Goal: Task Accomplishment & Management: Complete application form

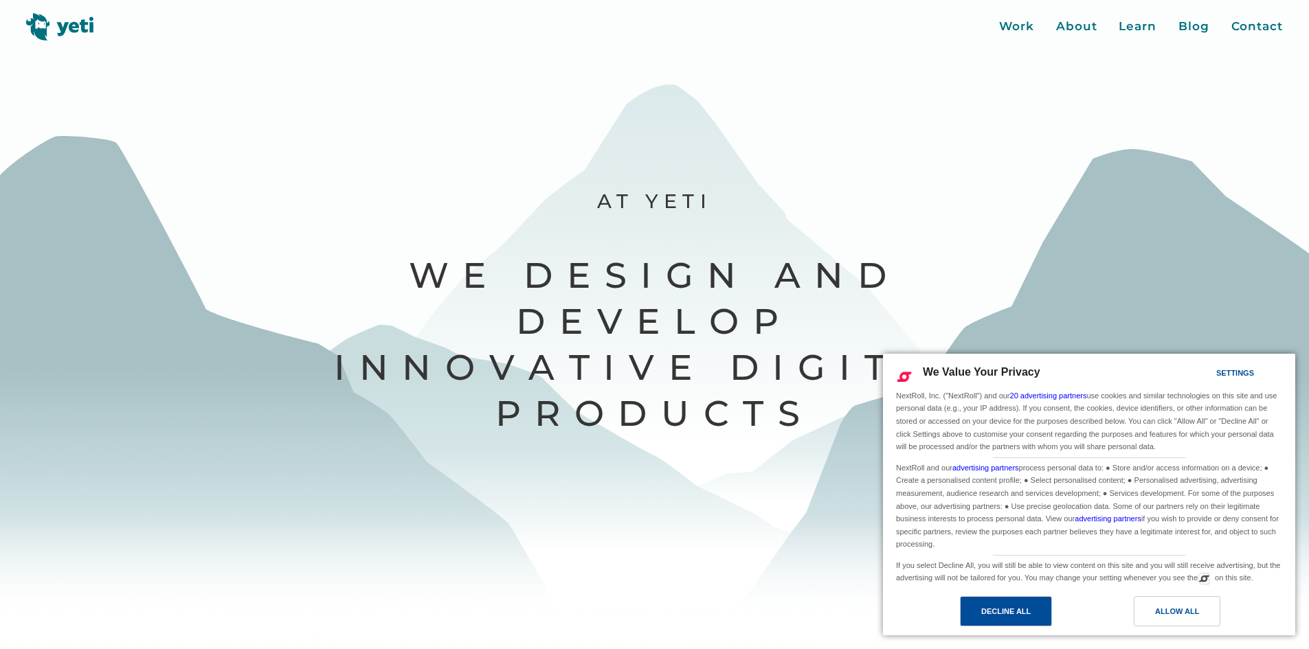
click at [1040, 616] on div "Decline All" at bounding box center [1006, 611] width 92 height 30
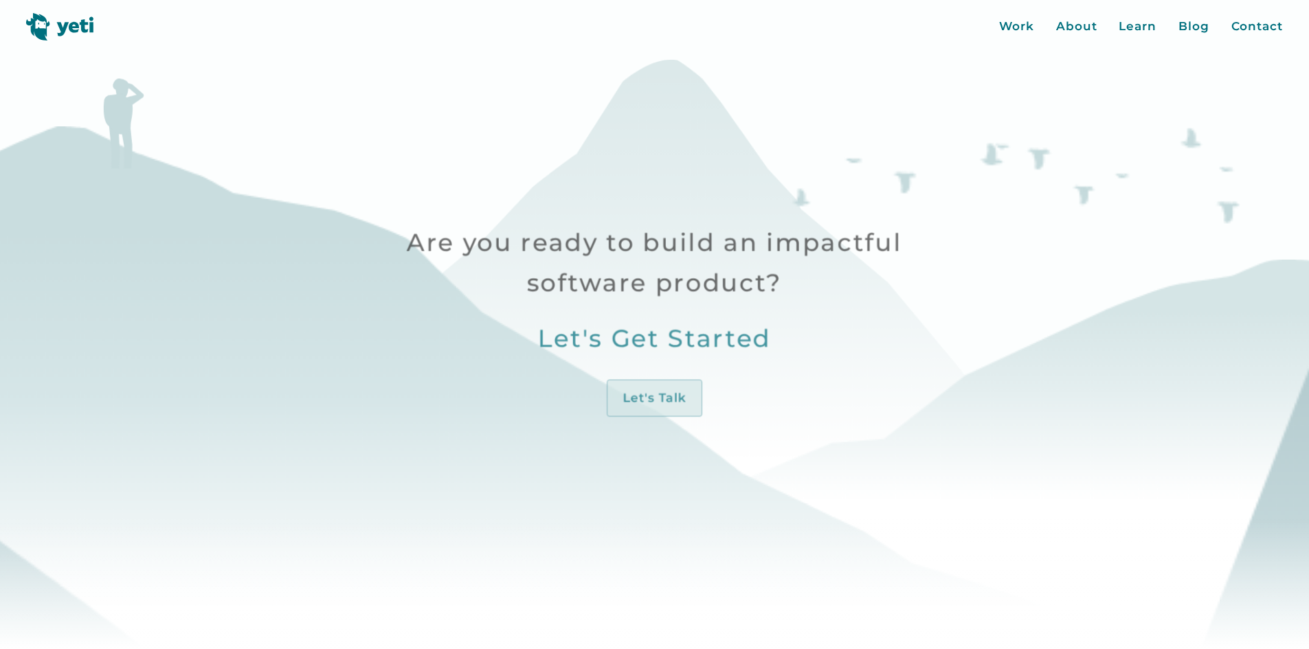
scroll to position [825, 0]
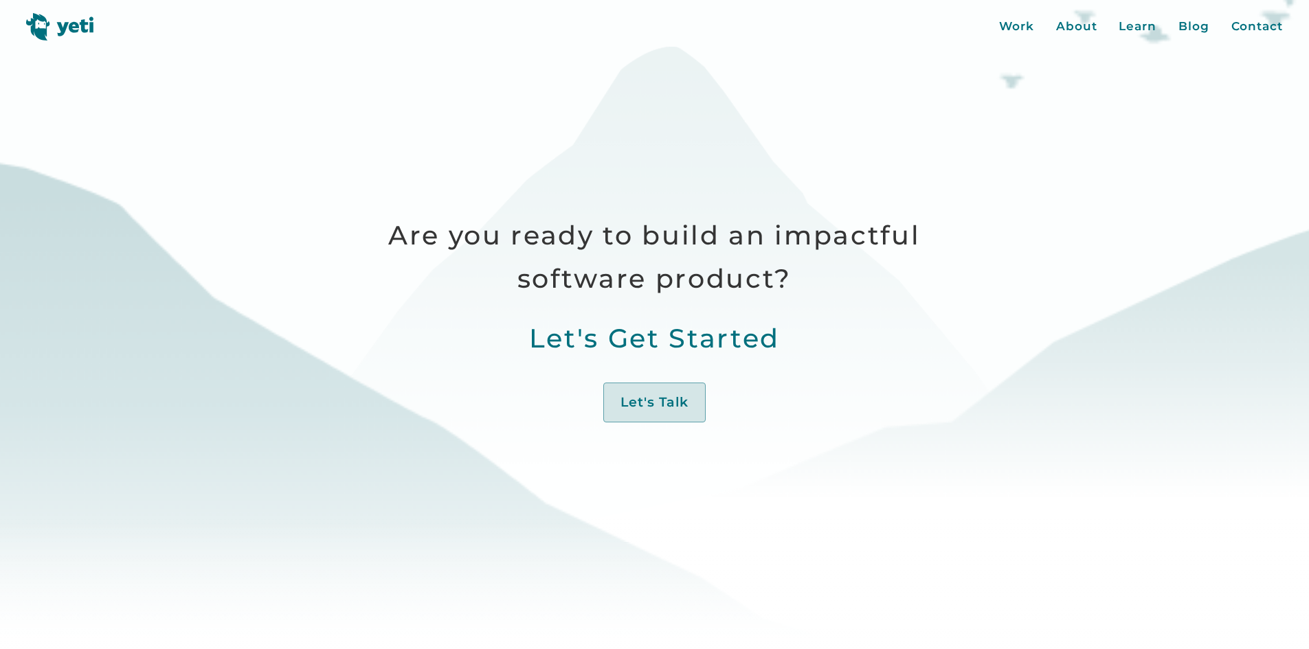
drag, startPoint x: 1291, startPoint y: 168, endPoint x: 1305, endPoint y: 167, distance: 13.8
click at [1294, 209] on div at bounding box center [654, 324] width 1309 height 649
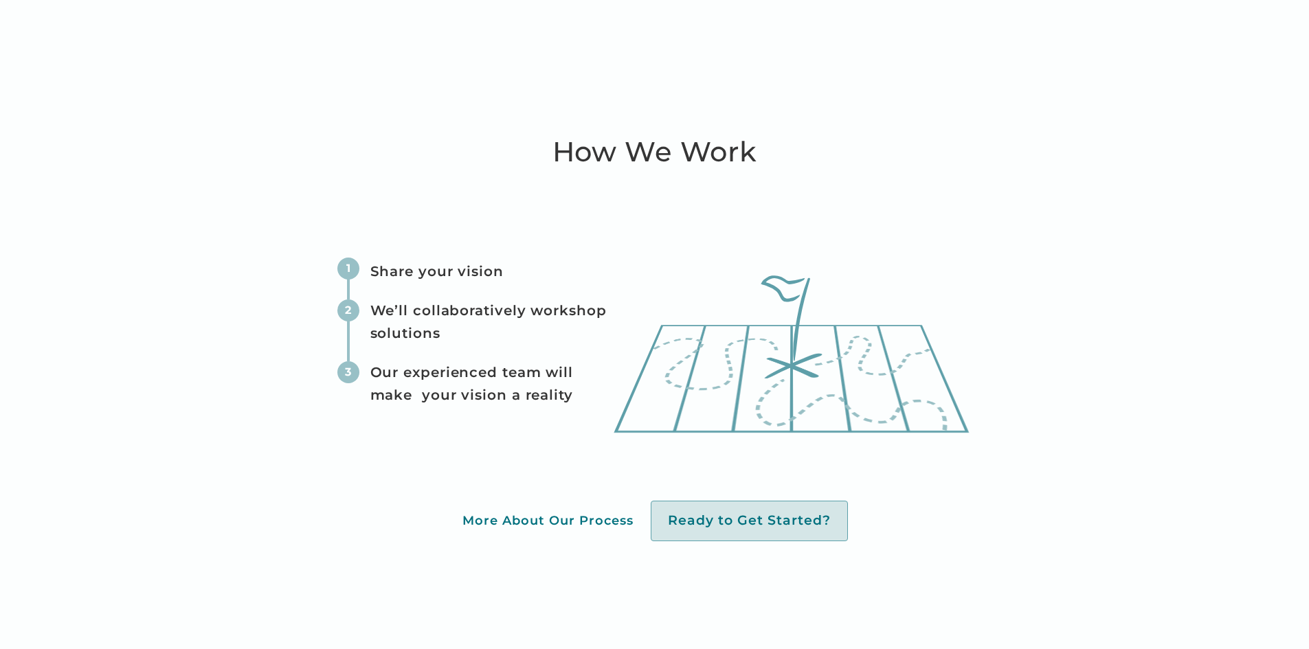
scroll to position [0, 0]
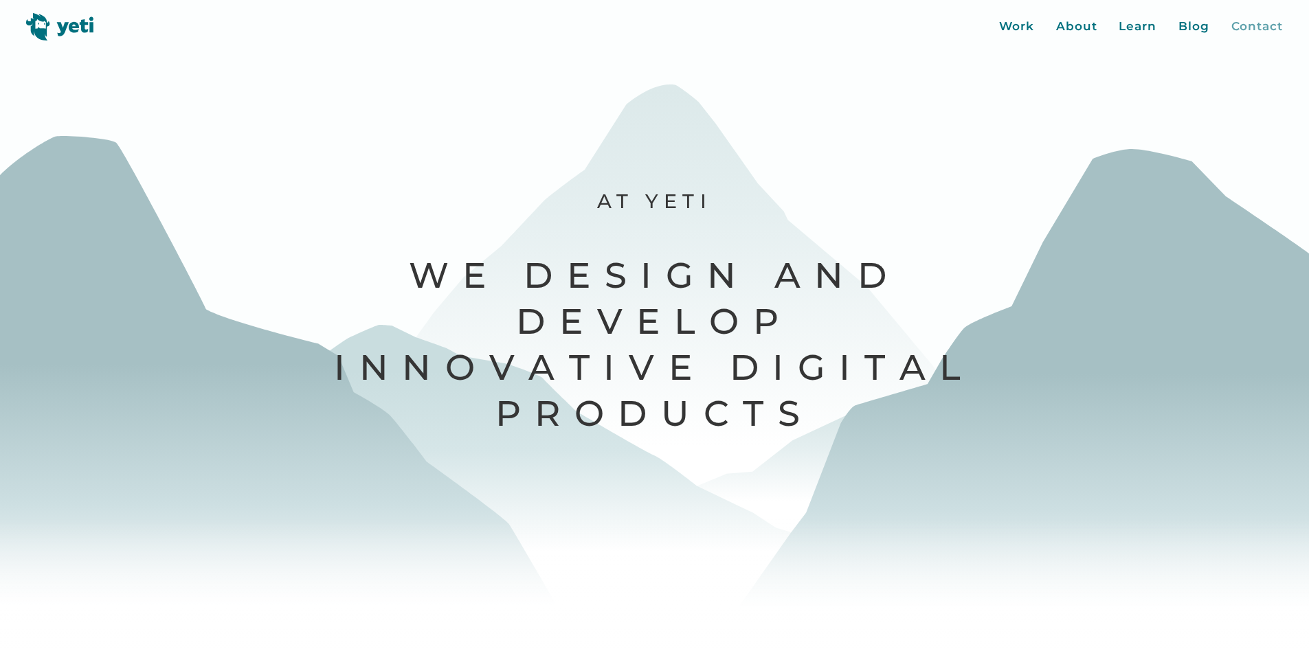
click at [1248, 19] on div "Contact" at bounding box center [1257, 27] width 52 height 18
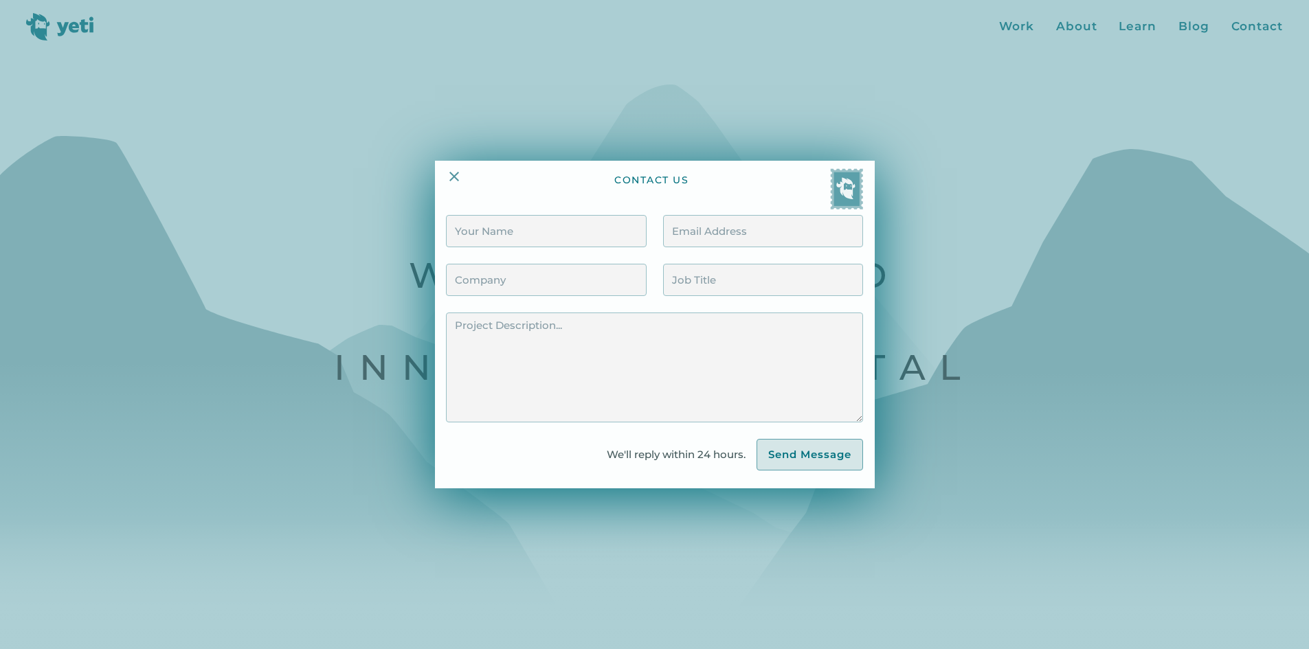
drag, startPoint x: 568, startPoint y: 130, endPoint x: 1093, endPoint y: 36, distance: 533.2
click at [572, 130] on div at bounding box center [654, 324] width 1309 height 649
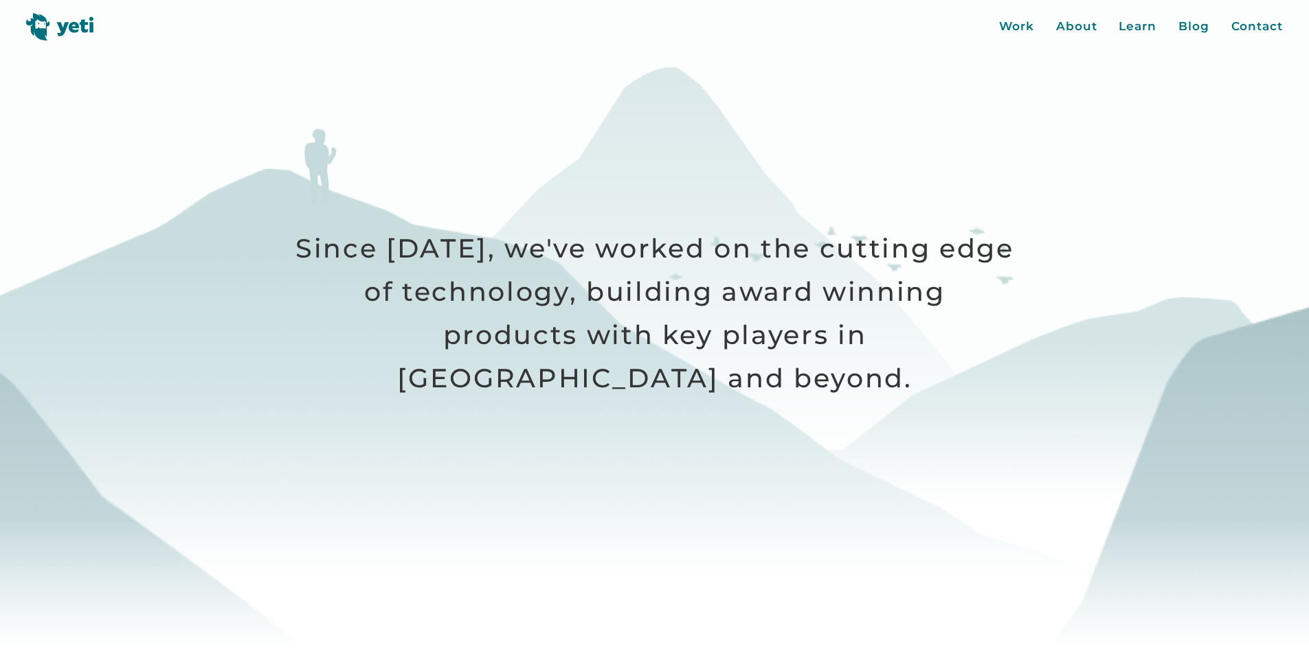
scroll to position [756, 0]
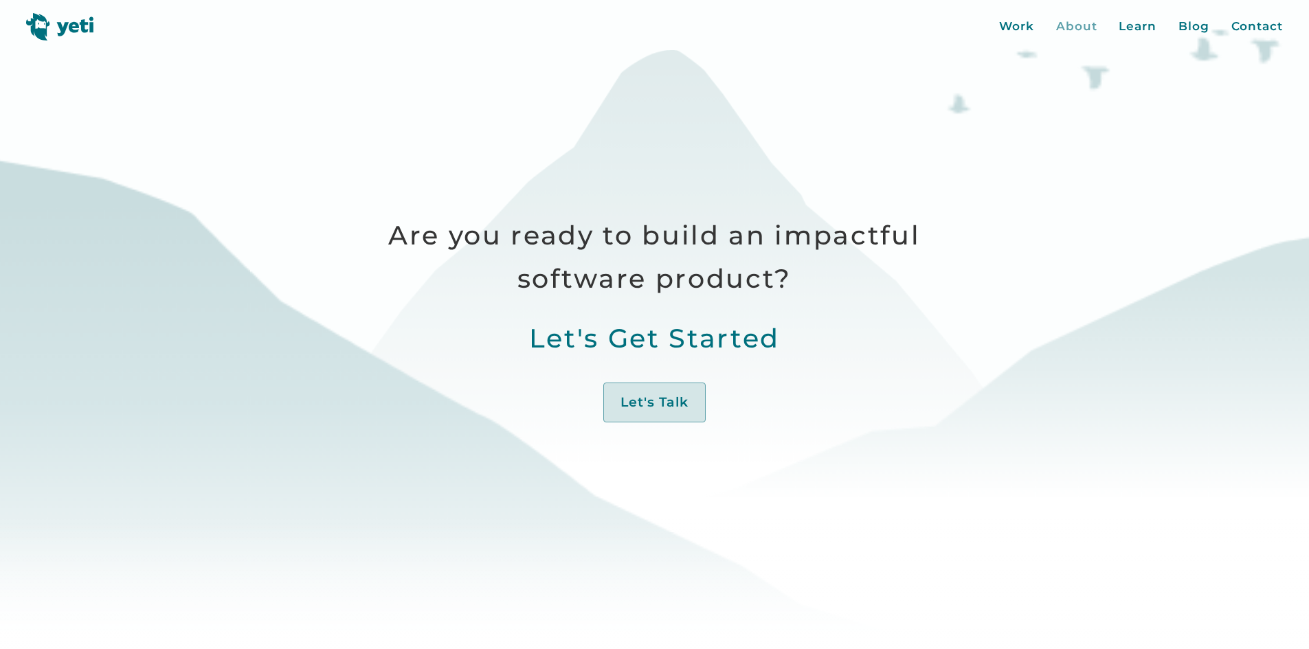
click at [1084, 29] on div "About" at bounding box center [1076, 27] width 41 height 18
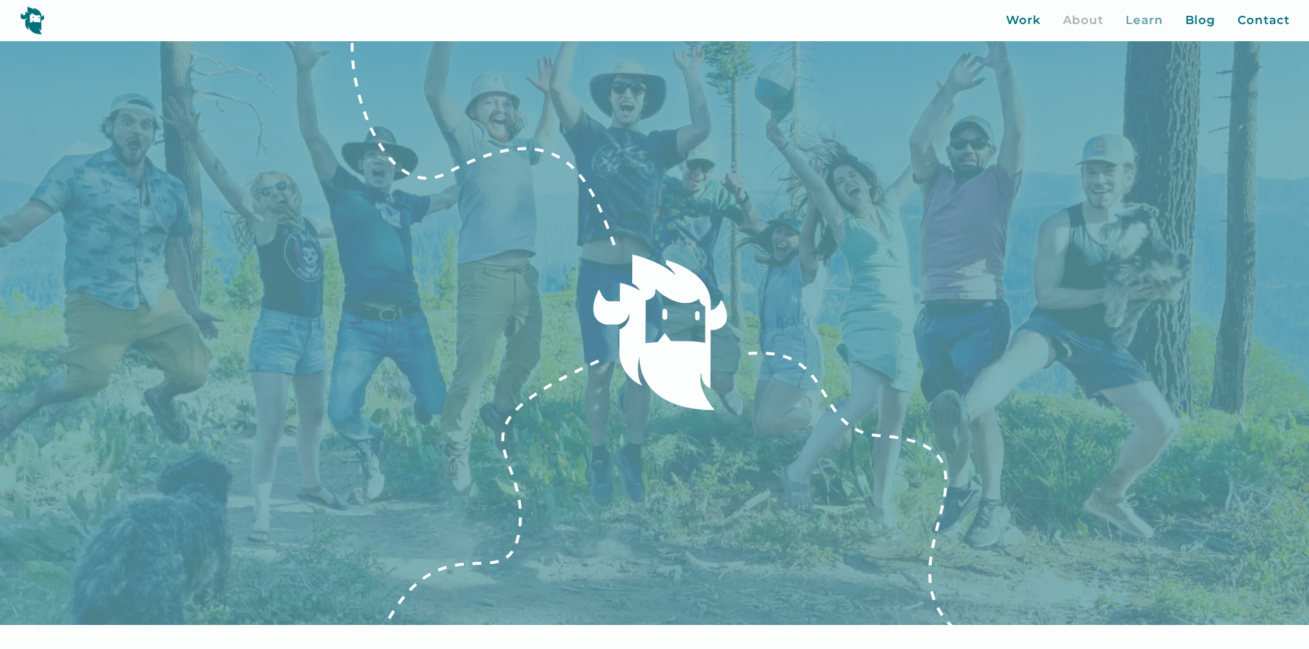
click at [1153, 14] on div "Learn" at bounding box center [1145, 21] width 38 height 18
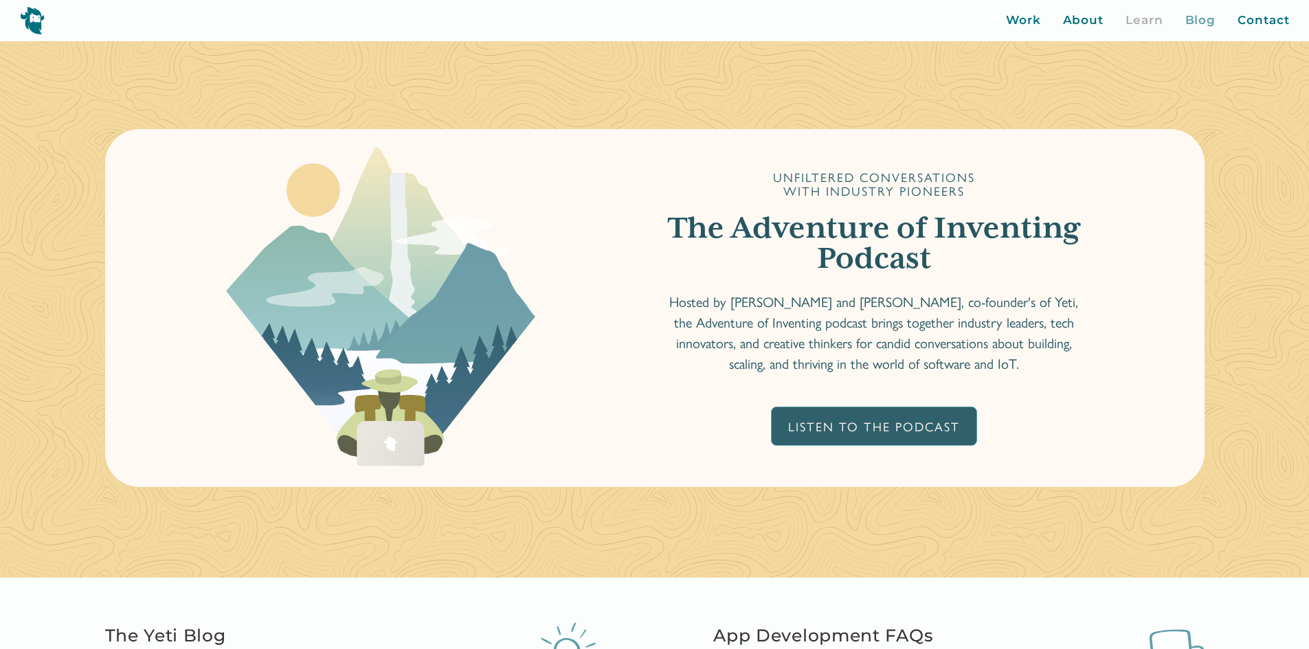
click at [1207, 19] on div "Blog" at bounding box center [1200, 21] width 31 height 18
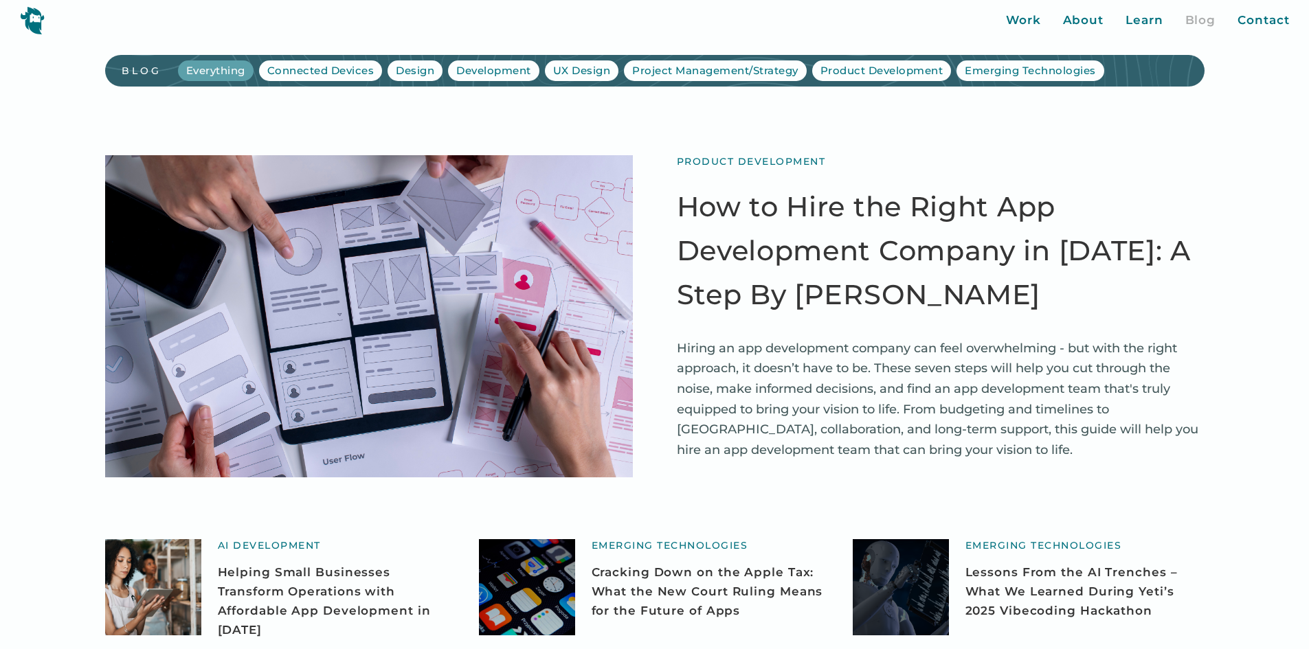
click at [1282, 10] on div "Work About Learn Blog Contact Close More... Work About Learn Blog Contact Blog …" at bounding box center [654, 20] width 1309 height 41
click at [1271, 22] on div "Contact" at bounding box center [1264, 21] width 52 height 18
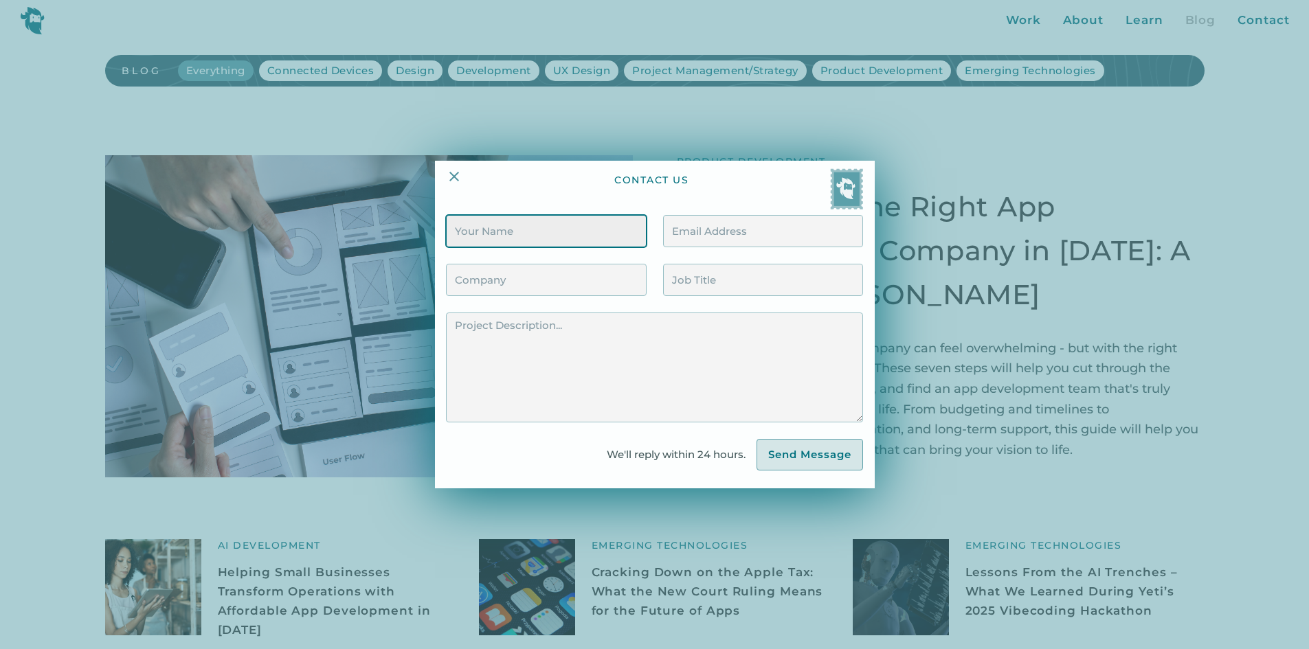
click at [590, 230] on input "Contact Form" at bounding box center [546, 231] width 200 height 32
type input "Kate Tarkan"
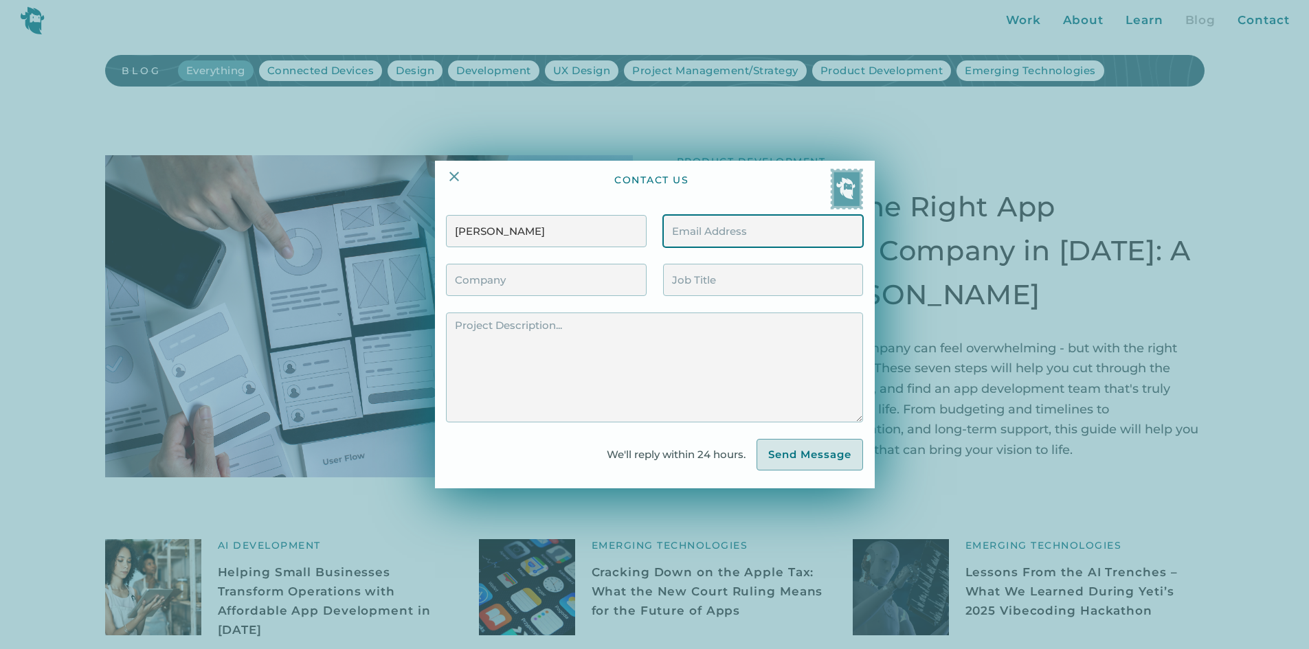
click at [784, 221] on input "Contact Form" at bounding box center [763, 231] width 200 height 32
paste input "k.tarkan@feelingdigital.pro"
type input "k.tarkan@feelingdigital.pro"
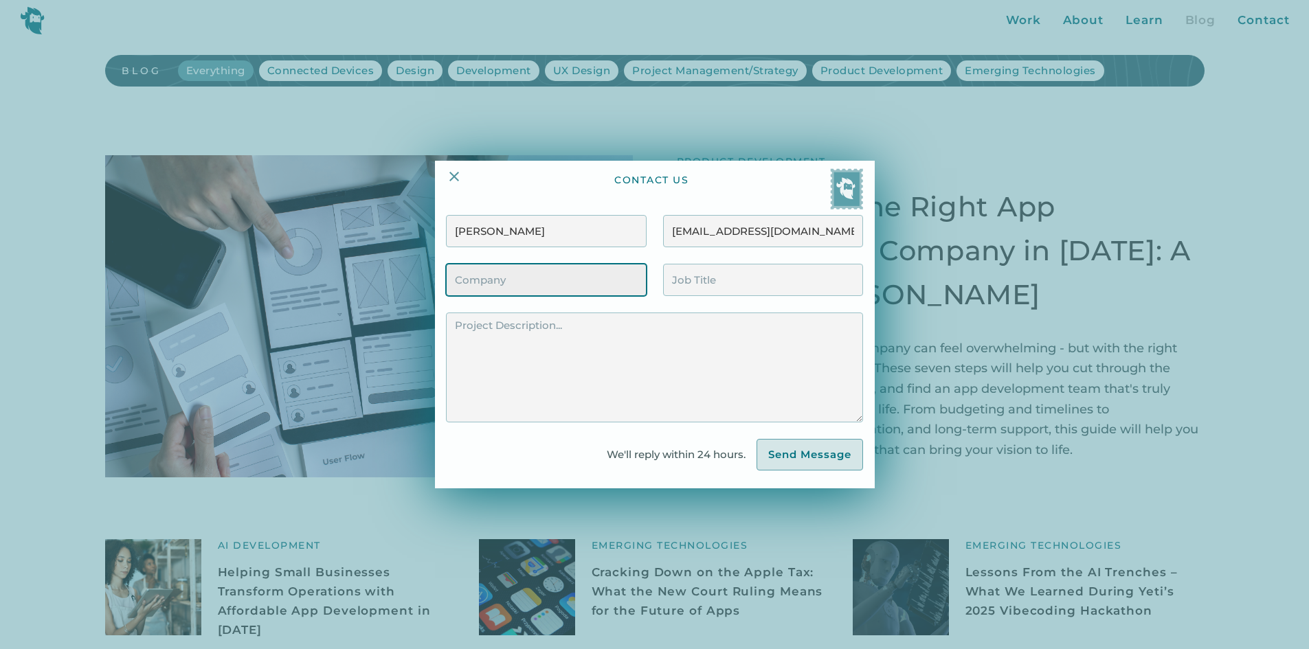
click at [557, 278] on input "Contact Form" at bounding box center [546, 280] width 200 height 32
type input "Feeling Digital"
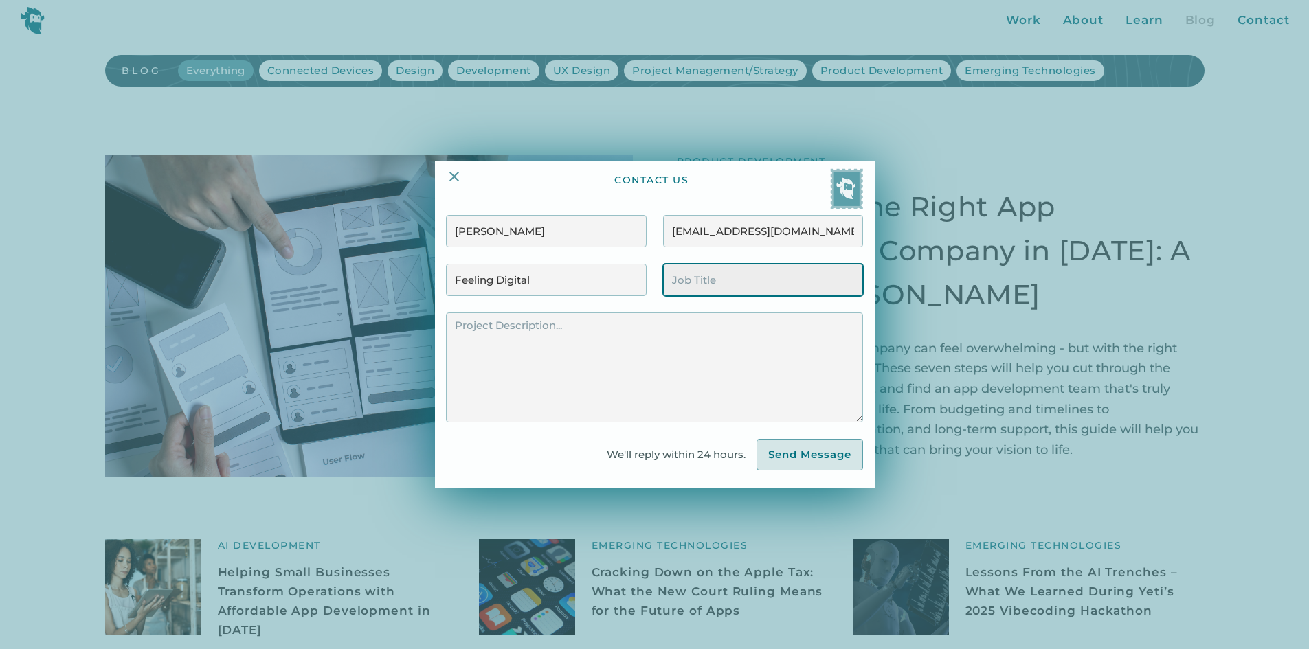
drag, startPoint x: 730, startPoint y: 289, endPoint x: 702, endPoint y: 264, distance: 38.0
click at [731, 287] on input "Contact Form" at bounding box center [763, 280] width 200 height 32
click at [814, 289] on input "Contact Form" at bounding box center [763, 280] width 200 height 32
paste input "Support with XR content development"
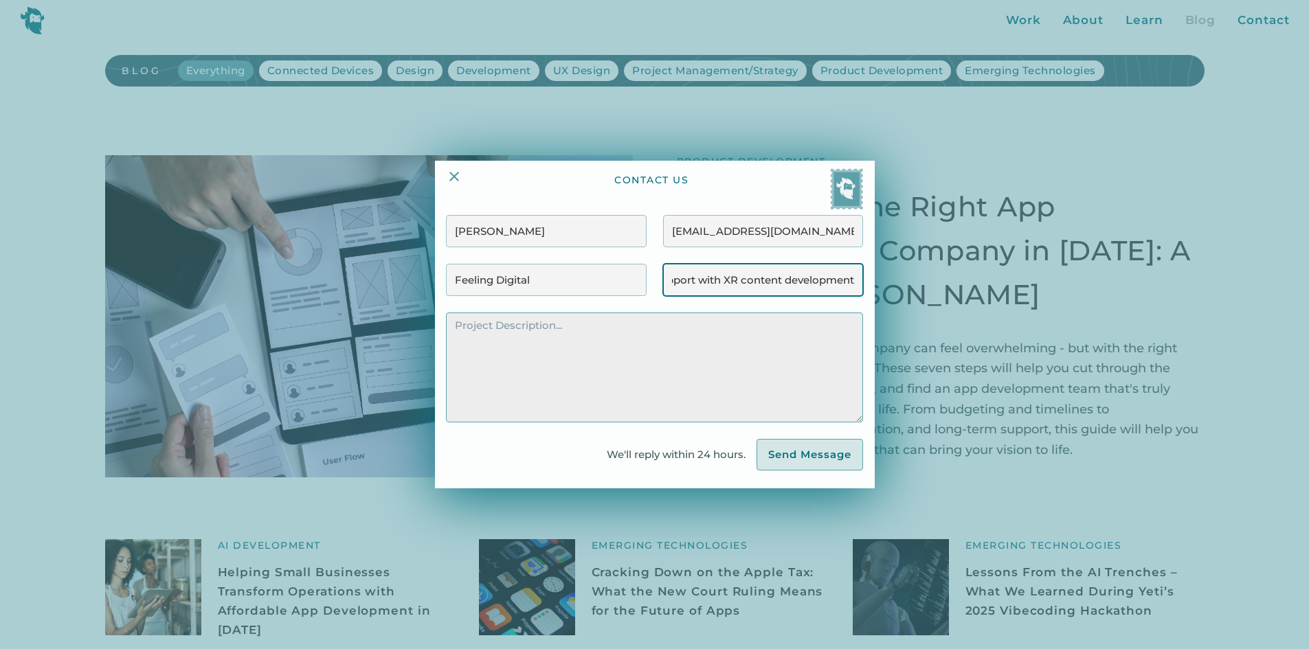
type input "Support with XR content development"
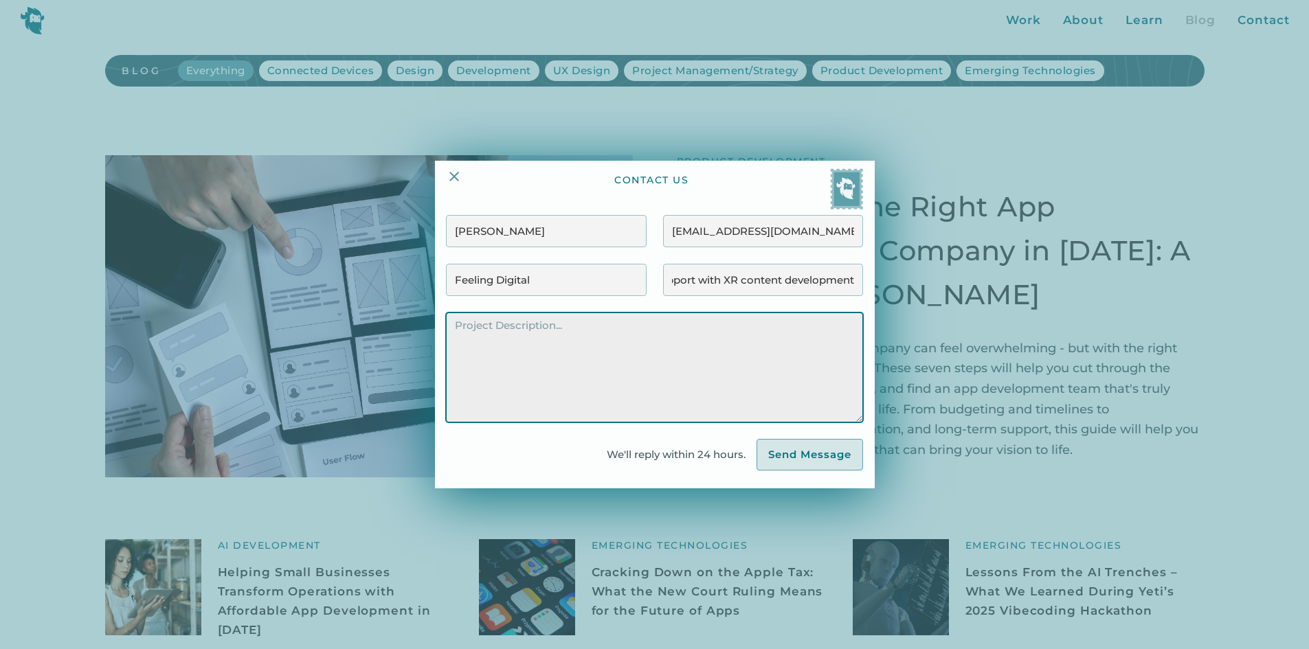
click at [701, 333] on textarea "Contact Form" at bounding box center [654, 368] width 416 height 110
click at [495, 340] on textarea "Contact Form" at bounding box center [654, 368] width 416 height 110
paste textarea "Hello, My name is Pavel Lukashevich, and I represent Feeling Digital, a content…"
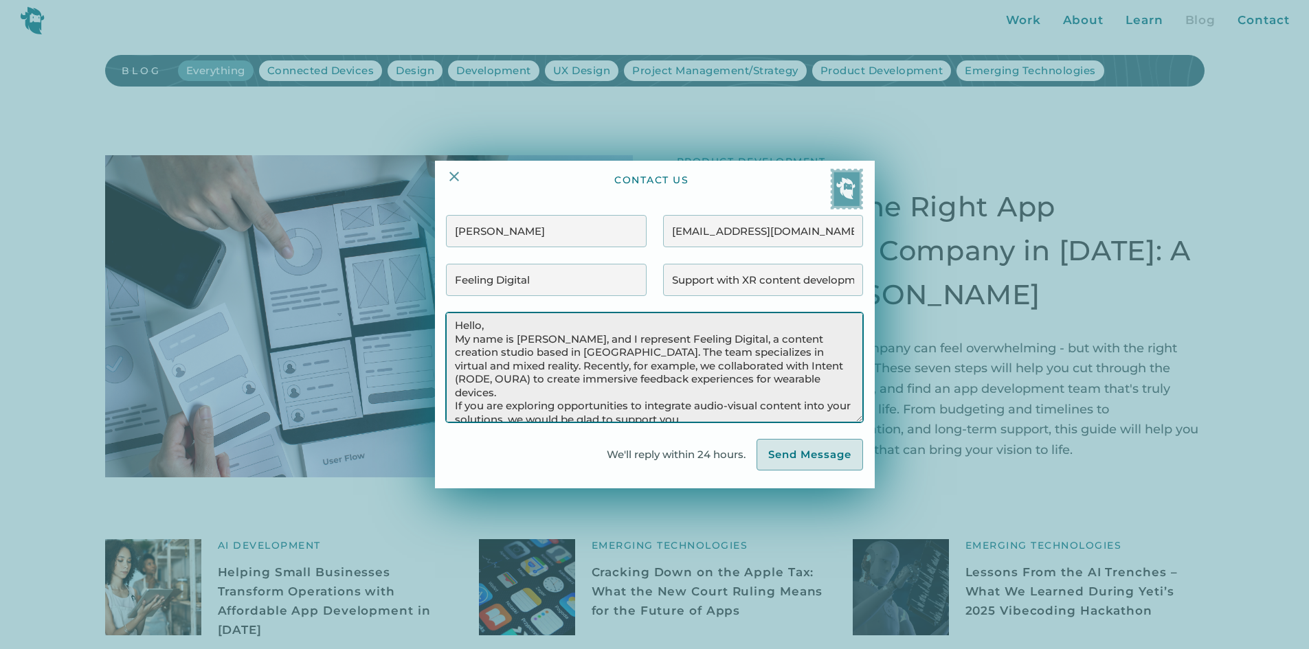
scroll to position [4, 0]
drag, startPoint x: 515, startPoint y: 328, endPoint x: 510, endPoint y: 322, distance: 7.8
click at [513, 325] on textarea "Hello, My name is Pavel Lukashevich, and I represent Feeling Digital, a content…" at bounding box center [654, 368] width 416 height 110
drag, startPoint x: 616, startPoint y: 329, endPoint x: 525, endPoint y: 333, distance: 91.5
click at [525, 333] on textarea "Hello, Yeti team! My name is Pavel Lukashevich, and I represent Feeling Digital…" at bounding box center [654, 368] width 416 height 110
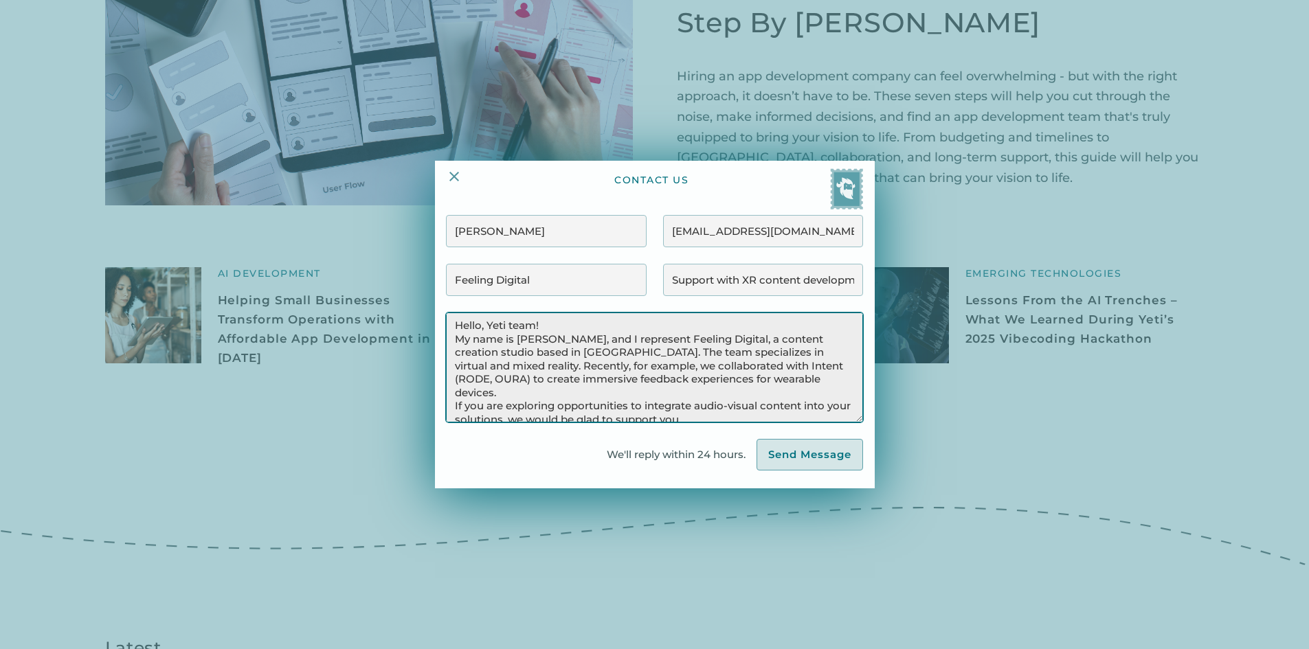
scroll to position [0, 0]
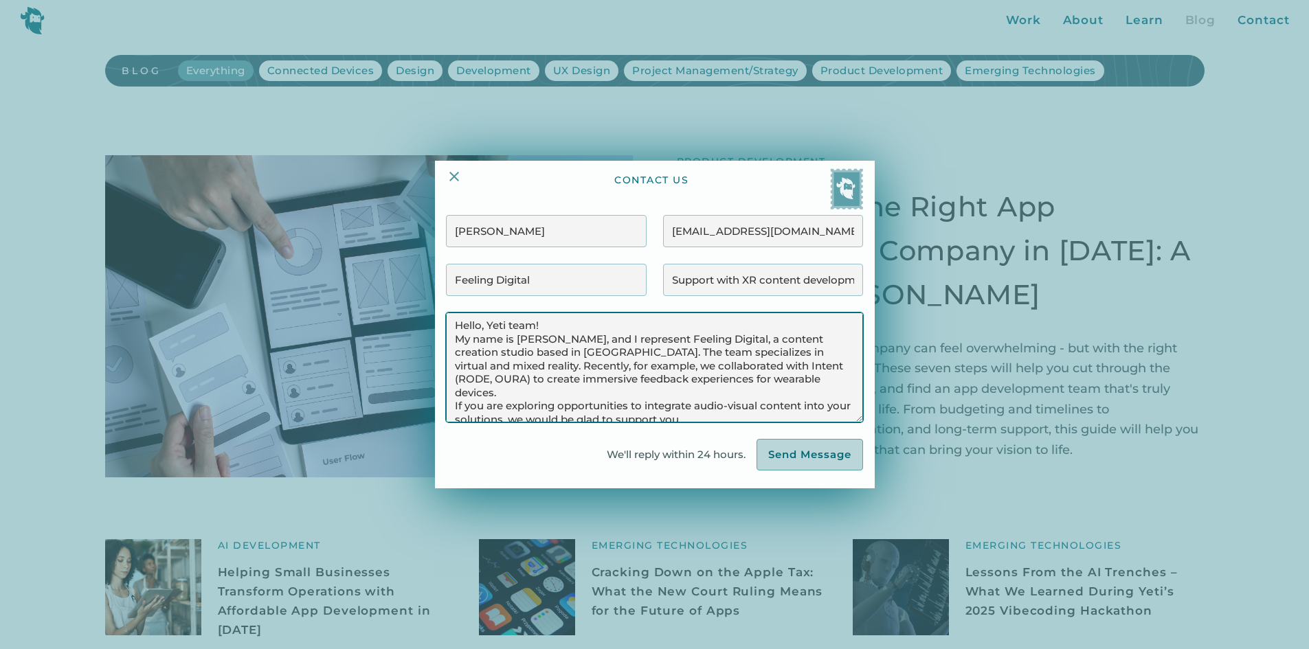
type textarea "Hello, Yeti team! My name is Kate Tarkan, and I represent Feeling Digital, a co…"
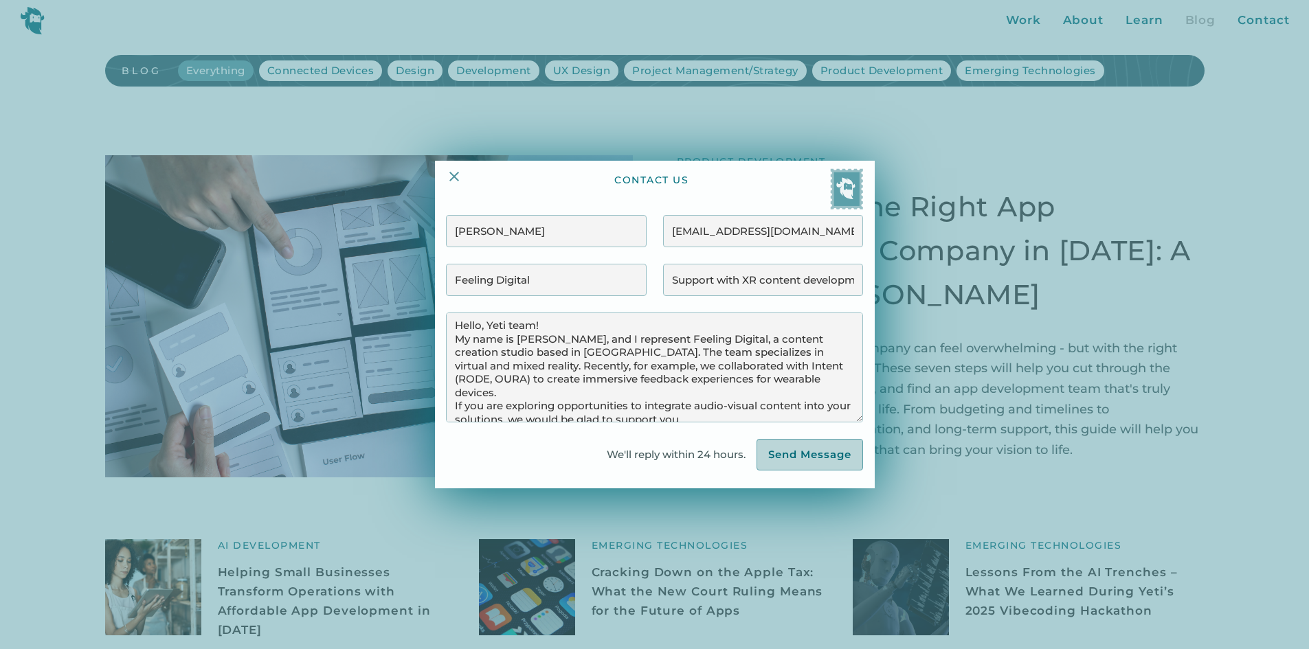
click at [799, 454] on input "Send Message" at bounding box center [810, 455] width 107 height 32
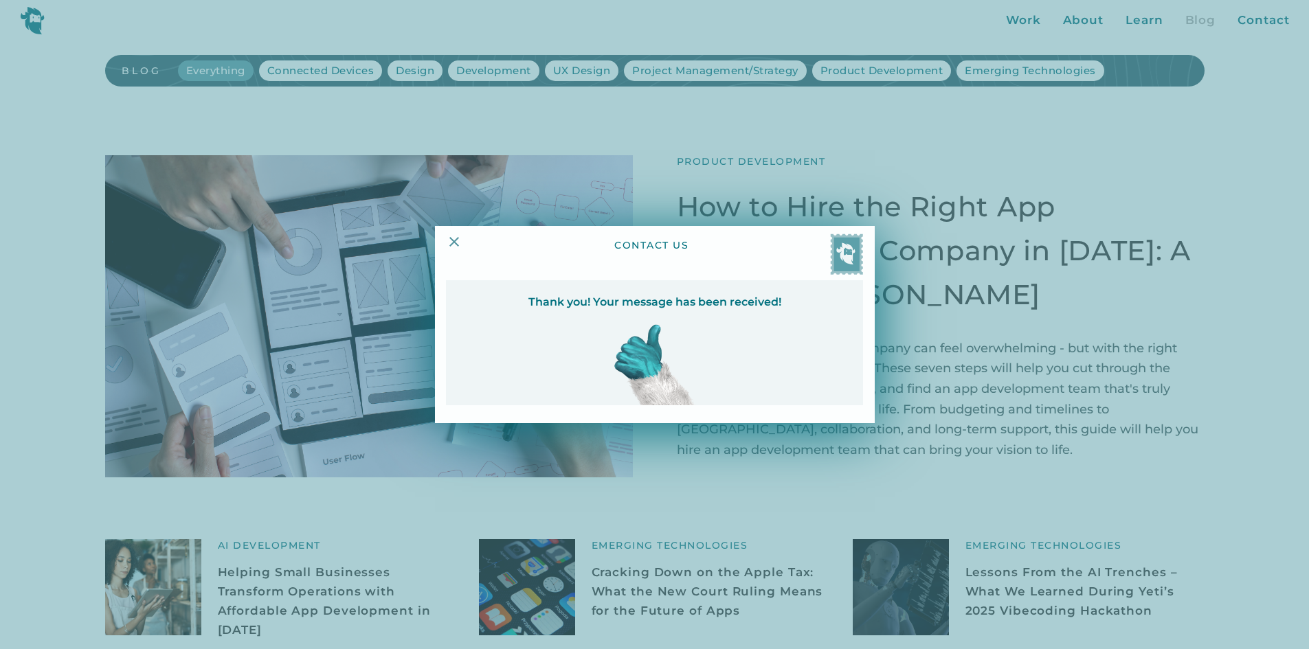
click at [480, 128] on div at bounding box center [654, 324] width 1309 height 649
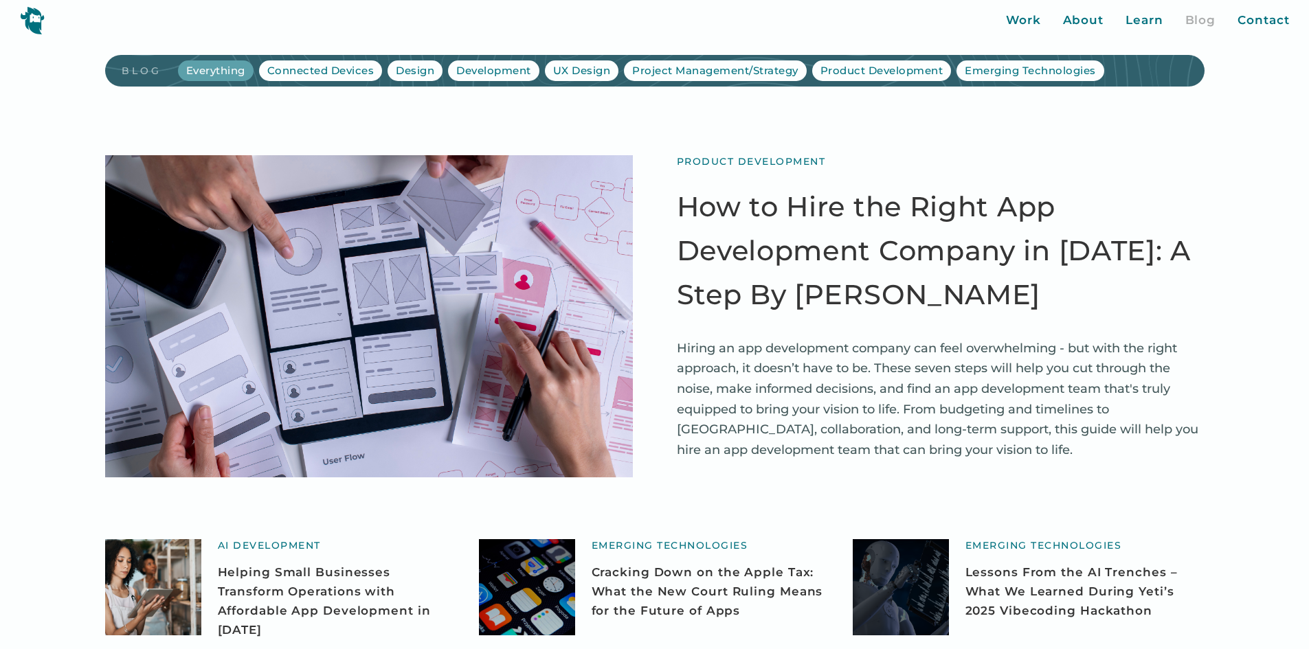
click at [143, 74] on link "blog" at bounding box center [150, 71] width 56 height 12
click at [1100, 20] on div "About" at bounding box center [1083, 21] width 41 height 18
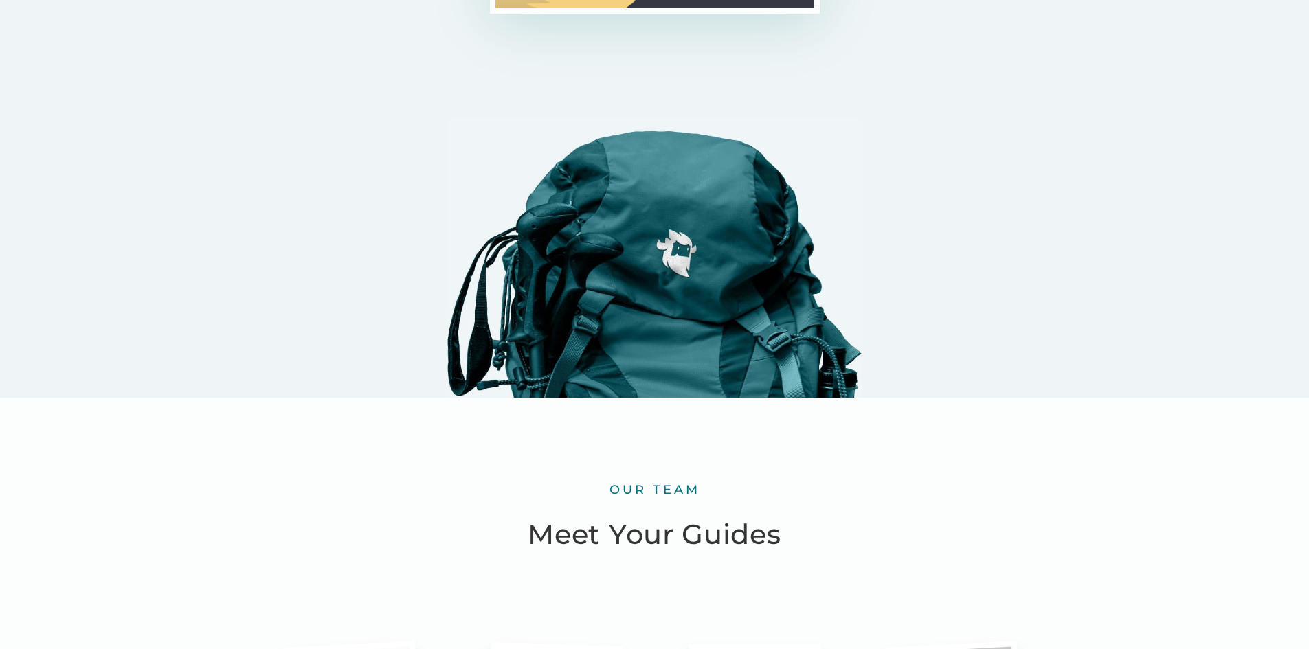
scroll to position [3161, 0]
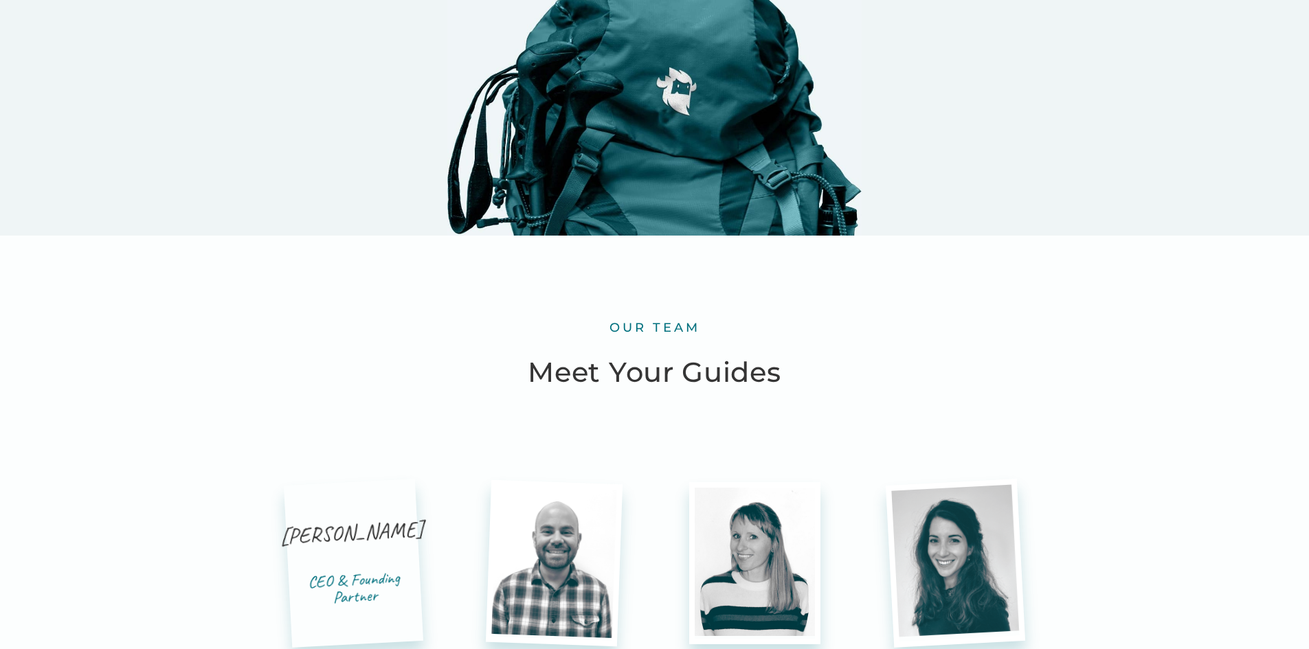
click at [311, 518] on div "[PERSON_NAME]" at bounding box center [353, 546] width 146 height 57
click at [352, 518] on div "[PERSON_NAME]" at bounding box center [353, 546] width 146 height 57
drag, startPoint x: 368, startPoint y: 407, endPoint x: 425, endPoint y: 407, distance: 56.3
click at [307, 518] on div "[PERSON_NAME]" at bounding box center [353, 546] width 146 height 57
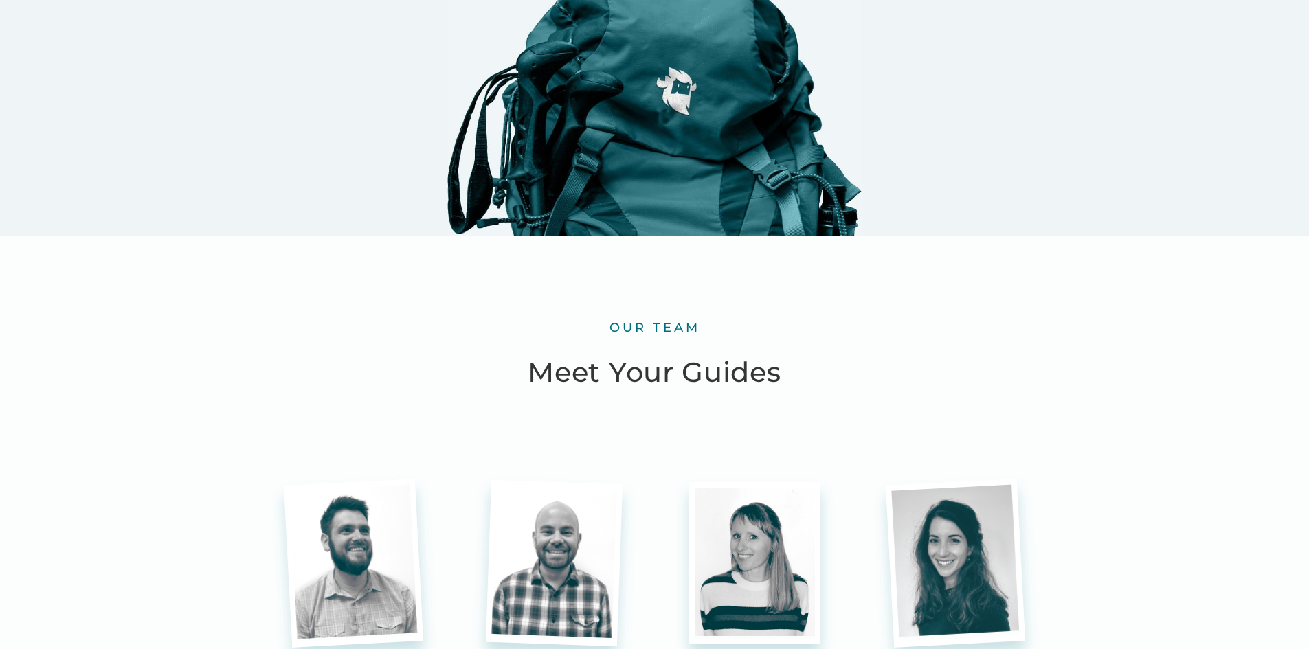
drag, startPoint x: 304, startPoint y: 413, endPoint x: 418, endPoint y: 403, distance: 114.5
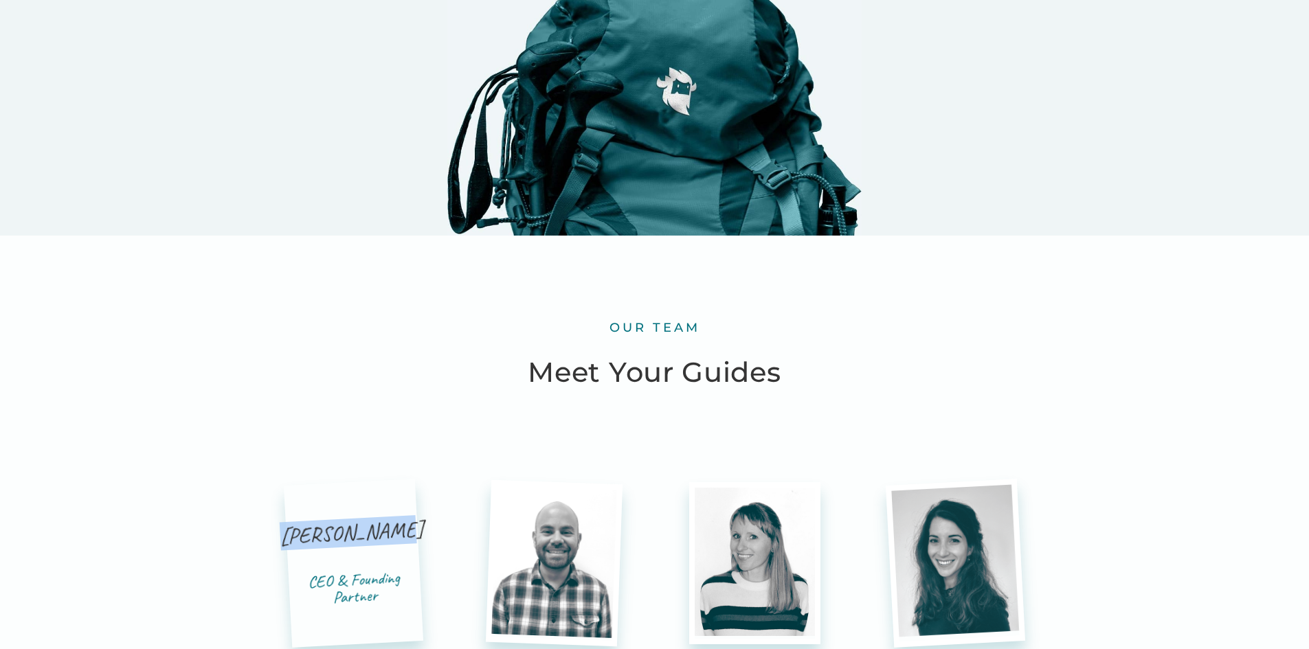
copy div "[PERSON_NAME]"
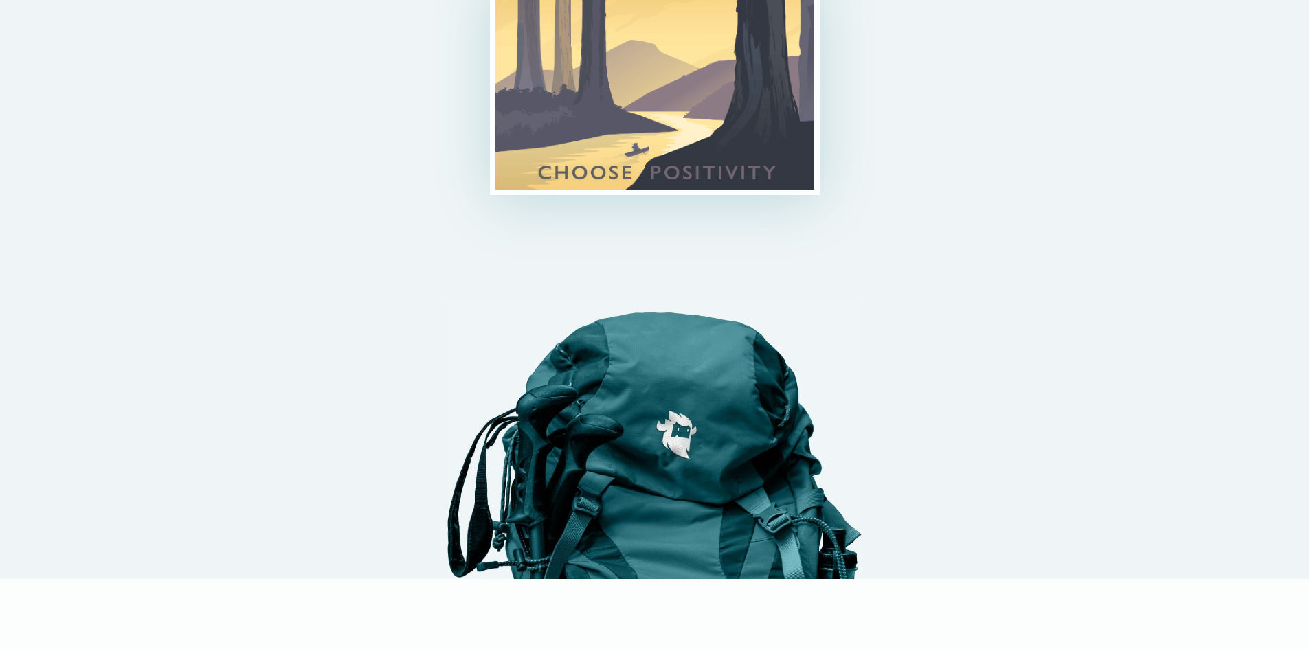
scroll to position [0, 0]
